Goal: Task Accomplishment & Management: Complete application form

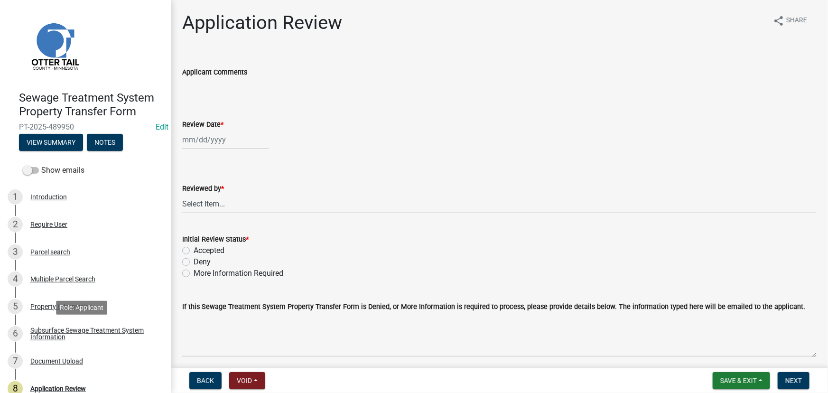
click at [81, 335] on div "Subsurface Sewage Treatment System Information" at bounding box center [92, 333] width 125 height 13
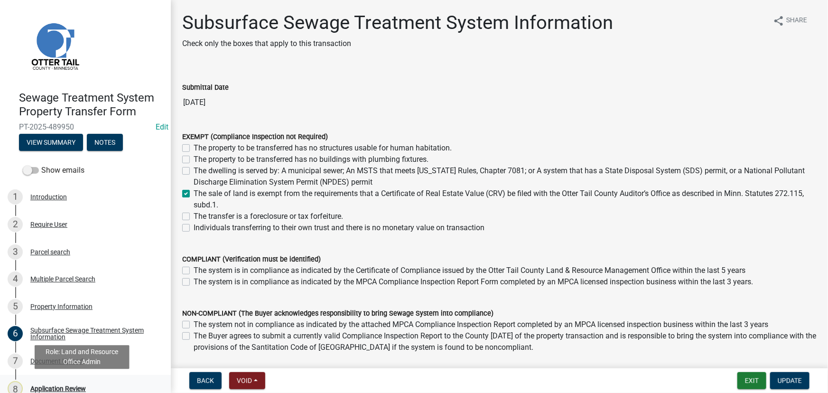
click at [71, 388] on div "Application Review" at bounding box center [58, 388] width 56 height 7
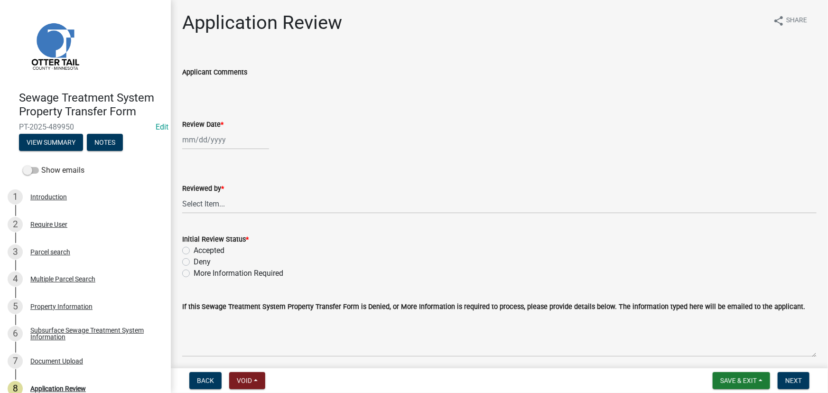
select select "10"
select select "2025"
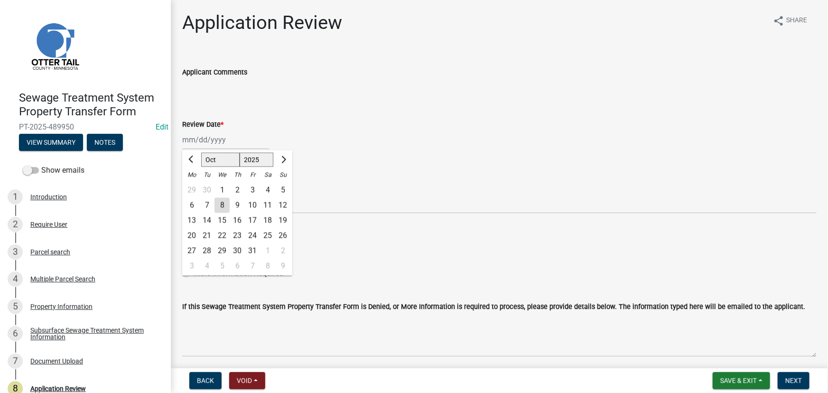
click at [225, 139] on div "[PERSON_NAME] Feb Mar Apr [PERSON_NAME][DATE] Oct Nov [DATE] 1526 1527 1528 152…" at bounding box center [225, 139] width 87 height 19
click at [222, 201] on div "8" at bounding box center [222, 205] width 15 height 15
type input "[DATE]"
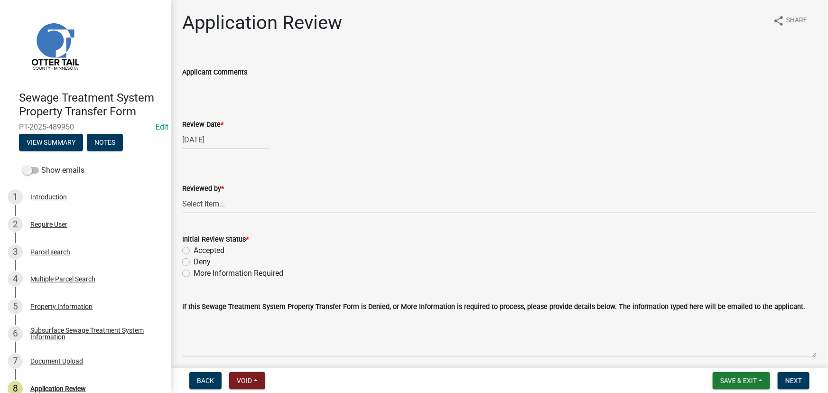
click at [229, 217] on wm-data-entity-input "Reviewed by * Select Item... [PERSON_NAME] [PERSON_NAME] [PERSON_NAME] [PERSON_…" at bounding box center [499, 190] width 635 height 64
click at [226, 201] on select "Select Item... [PERSON_NAME] [PERSON_NAME] [PERSON_NAME] [PERSON_NAME] [PERSON_…" at bounding box center [499, 203] width 635 height 19
click at [182, 194] on select "Select Item... [PERSON_NAME] [PERSON_NAME] [PERSON_NAME] [PERSON_NAME] [PERSON_…" at bounding box center [499, 203] width 635 height 19
select select "190fd4c8-42ef-492b-a4a0-a0213555944c"
click at [220, 254] on label "Accepted" at bounding box center [209, 250] width 31 height 11
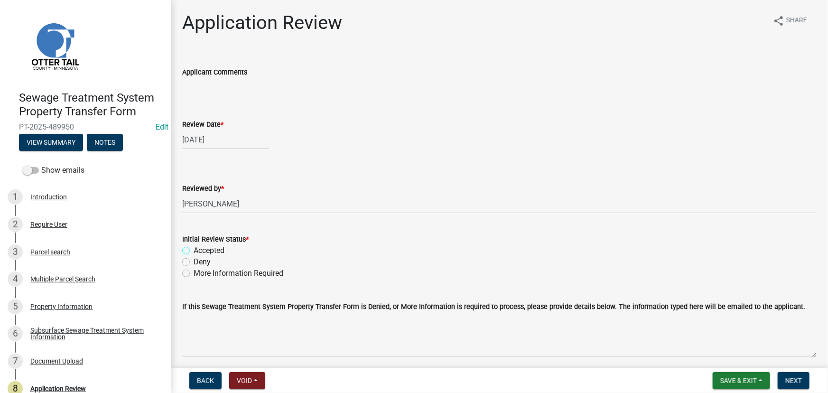
click at [200, 251] on input "Accepted" at bounding box center [197, 248] width 6 height 6
radio input "true"
click at [797, 373] on button "Next" at bounding box center [794, 380] width 32 height 17
